Goal: Check status

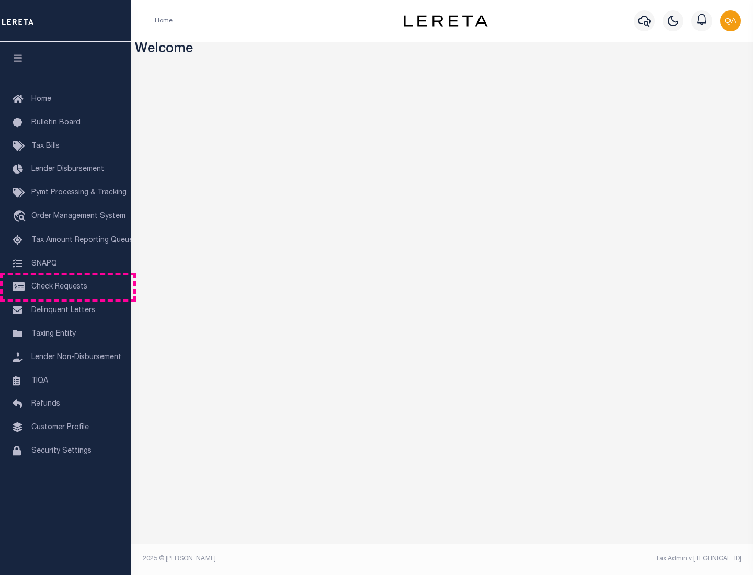
click at [65, 287] on span "Check Requests" at bounding box center [59, 286] width 56 height 7
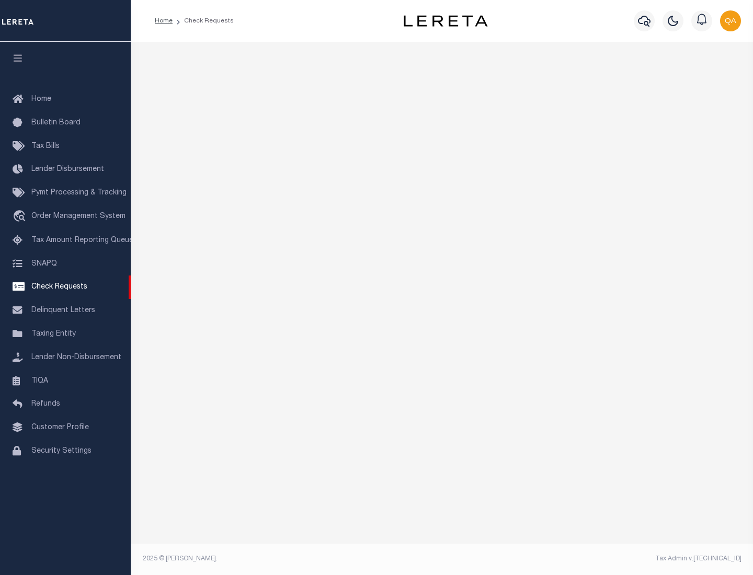
select select "50"
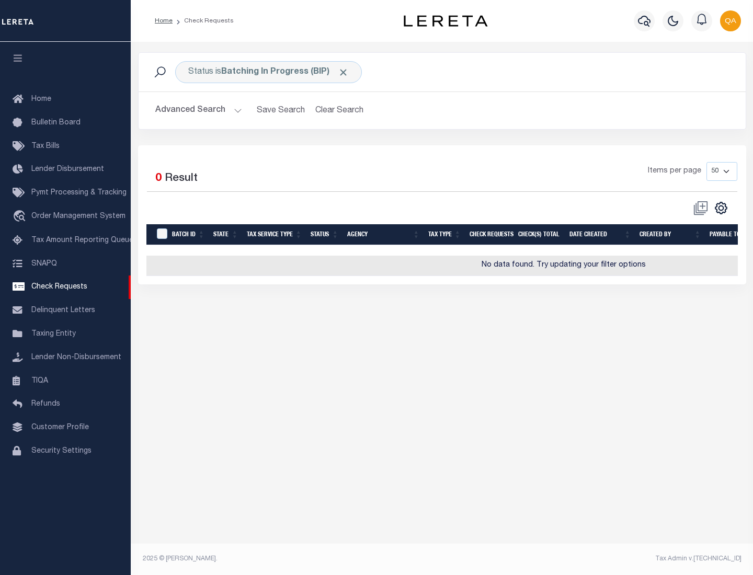
click at [343, 72] on span "Click to Remove" at bounding box center [343, 72] width 11 height 11
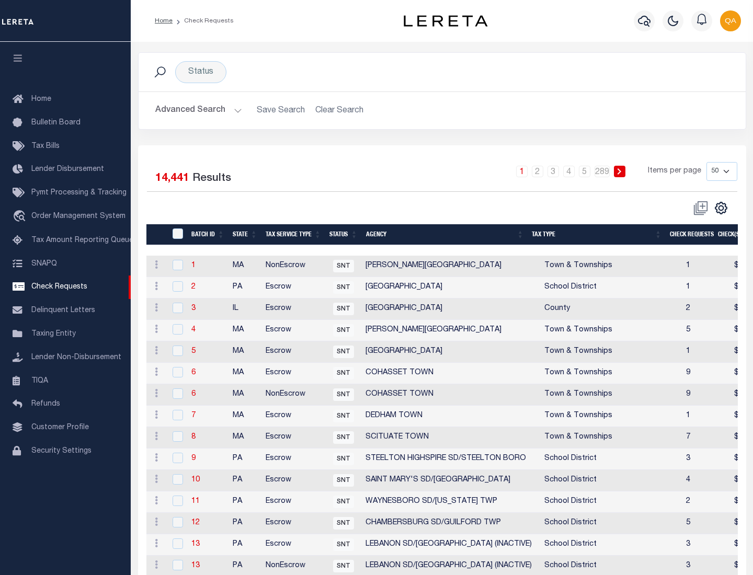
scroll to position [504, 0]
